Goal: Task Accomplishment & Management: Use online tool/utility

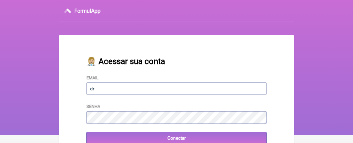
type input "[EMAIL_ADDRESS][DOMAIN_NAME]"
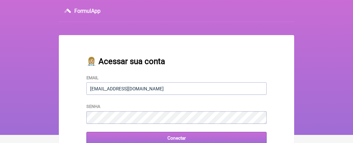
click at [190, 139] on input "Conectar" at bounding box center [177, 138] width 180 height 12
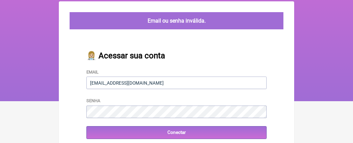
scroll to position [67, 0]
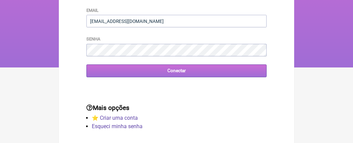
click at [182, 70] on input "Conectar" at bounding box center [177, 70] width 180 height 12
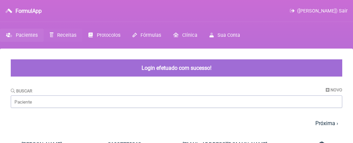
click at [69, 33] on span "Receitas" at bounding box center [66, 35] width 19 height 6
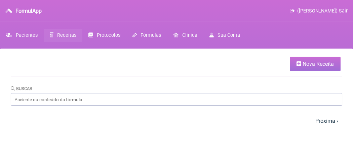
click at [315, 63] on span "Nova Receita" at bounding box center [318, 64] width 31 height 6
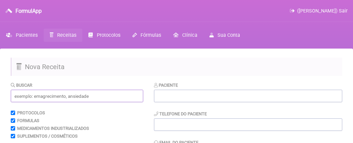
click at [34, 96] on input "text" at bounding box center [77, 96] width 133 height 12
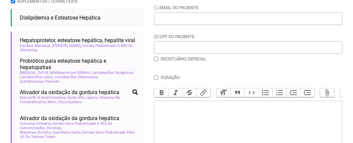
scroll to position [34, 0]
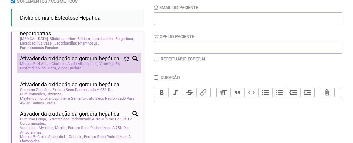
type input "esteatose hepatica"
click at [72, 66] on span "Ácido Alfa Lipoico" at bounding box center [82, 64] width 31 height 4
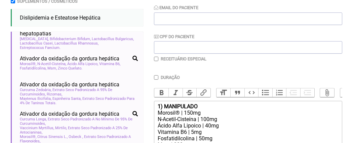
scroll to position [202, 0]
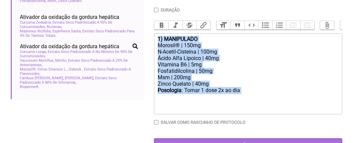
drag, startPoint x: 242, startPoint y: 96, endPoint x: 151, endPoint y: 43, distance: 104.8
click at [151, 43] on form "Buscar esteatose hepatica Protocolos Formulas Medicamentos Industrializados Sup…" at bounding box center [177, 14] width 332 height 271
type trix-editor "<div><strong>1) MANIPULADO</strong></div><div>Morosil® | 150mg</div><div>N-Acet…"
copy trix-editor "1) MANIPULADO Morosil® | 150mg N-Acetil-Cisteína | 100mg Ácido Alfa Lipoico | 4…"
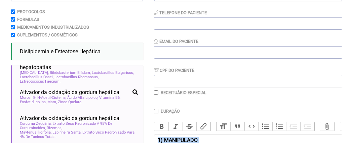
scroll to position [67, 0]
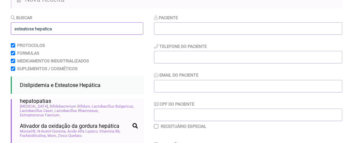
click at [54, 27] on input "esteatose hepatica" at bounding box center [77, 28] width 133 height 12
type input "e"
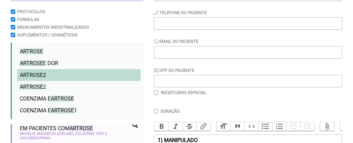
scroll to position [135, 0]
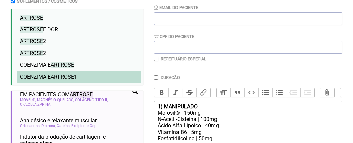
click at [57, 77] on span "ARTROSE" at bounding box center [62, 76] width 23 height 6
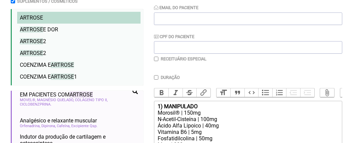
scroll to position [34, 0]
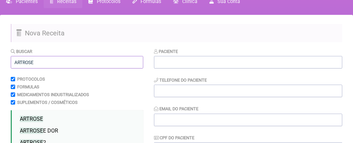
click at [36, 64] on input "ARTROSE" at bounding box center [77, 62] width 133 height 12
type input "A"
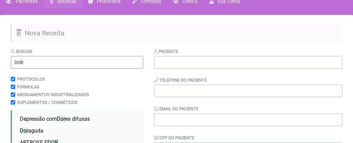
scroll to position [101, 0]
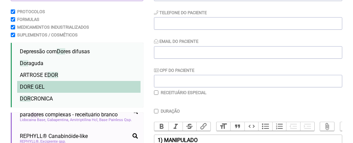
type input "DOR"
click at [49, 86] on li "DOR E GEL" at bounding box center [79, 87] width 124 height 12
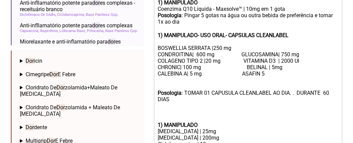
scroll to position [438, 0]
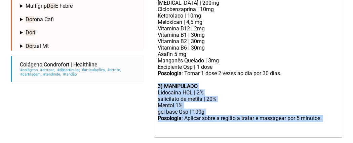
drag, startPoint x: 156, startPoint y: 93, endPoint x: 187, endPoint y: 135, distance: 52.2
type trix-editor "<lor><ipsumd>7) SITAMETCON</adipis></eli><sed>Doeiusm® | 410te</inc><utl>E-Dolo…"
copy trix-editor "3) MANIPULADO Lidocaína HCL | 2% salicilato de metila | 20% Mentol 1% gel base …"
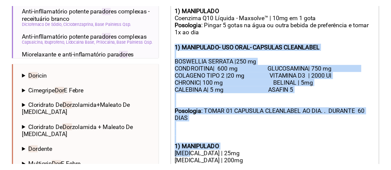
scroll to position [308, 0]
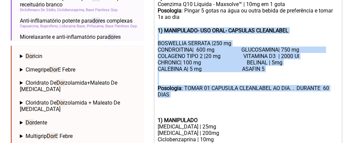
drag, startPoint x: 157, startPoint y: 75, endPoint x: 181, endPoint y: 107, distance: 39.4
click at [181, 107] on trix-editor "1) MANIPULADO Morosil® | 150mg N-Acetil-Cisteína | 100mg Ácido Alfa Lipoico | 4…" at bounding box center [248, 98] width 189 height 340
copy trix-editor "1) MANIPULADO- USO ORAL- CAPSULAS CLEANLABEL BOSWELLIA SERRATA |250 mg CONDROIT…"
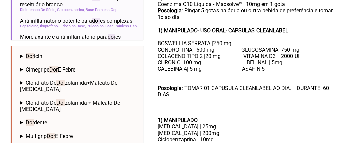
click at [211, 117] on div "Posologia : TOMAR 01 CAPUSULA CLEANLABEL AO DIA. . DURANTE 60 DIAS" at bounding box center [248, 101] width 181 height 32
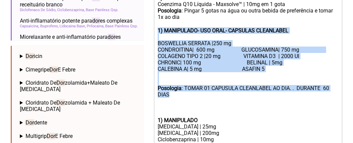
drag, startPoint x: 173, startPoint y: 101, endPoint x: 149, endPoint y: 36, distance: 69.5
click at [149, 36] on form "Buscar DOR Protocolos Formulas Medicamentos Industrializados Suplementos / Cosm…" at bounding box center [177, 39] width 332 height 530
copy trix-editor "1) MANIPULADO- USO ORAL- CAPSULAS CLEANLABEL BOSWELLIA SERRATA |250 mg CONDROIT…"
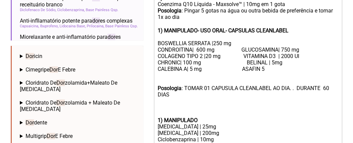
click at [206, 123] on div "1) MANIPULADO" at bounding box center [248, 120] width 181 height 6
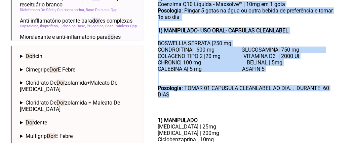
drag, startPoint x: 173, startPoint y: 103, endPoint x: 158, endPoint y: 6, distance: 97.8
click at [158, 6] on trix-editor "1) MANIPULADO Morosil® | 150mg N-Acetil-Cisteína | 100mg Ácido Alfa Lipoico | 4…" at bounding box center [248, 98] width 189 height 340
copy trix-editor "1) MANIPULADO Coenzima Q10 Líquida - Maxsolve™ | 10mg em 1 gota Posologia : Pin…"
